Goal: Navigation & Orientation: Find specific page/section

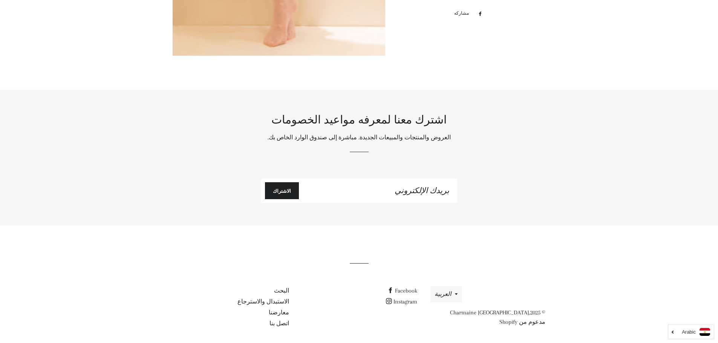
scroll to position [4280, 0]
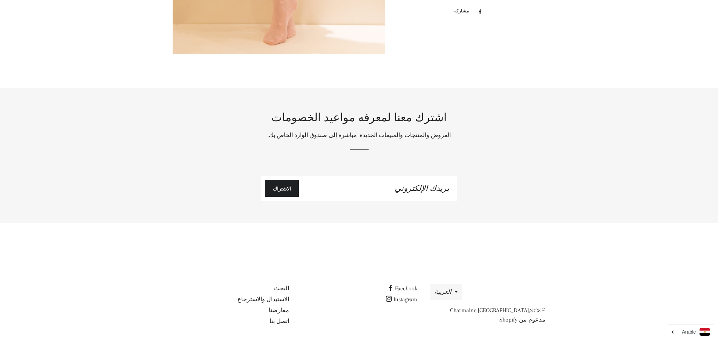
click at [222, 179] on div "اشترك معنا لمعرفه مواعيد الخصومات العروض والمنتجات والمبيعات الجديدة. مباشرة إل…" at bounding box center [359, 155] width 396 height 90
click at [282, 311] on link "معارضنا" at bounding box center [279, 310] width 20 height 7
click at [278, 311] on link "معارضنا" at bounding box center [279, 310] width 20 height 7
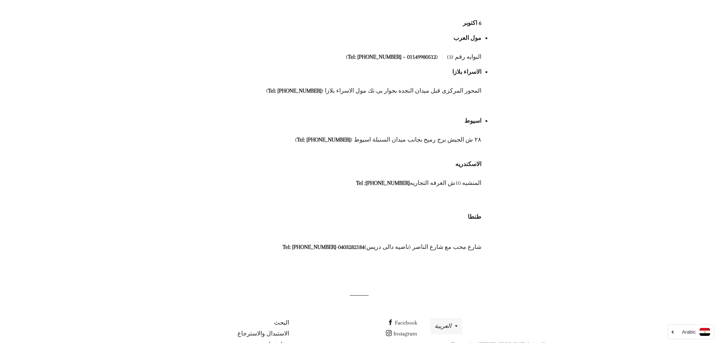
scroll to position [643, 0]
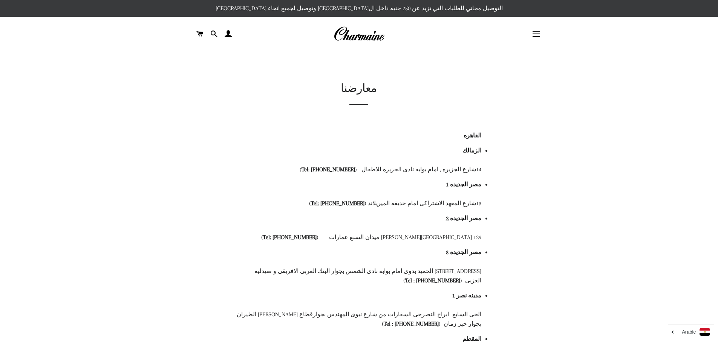
click at [362, 38] on img at bounding box center [359, 34] width 51 height 17
